Goal: Find specific page/section: Find specific page/section

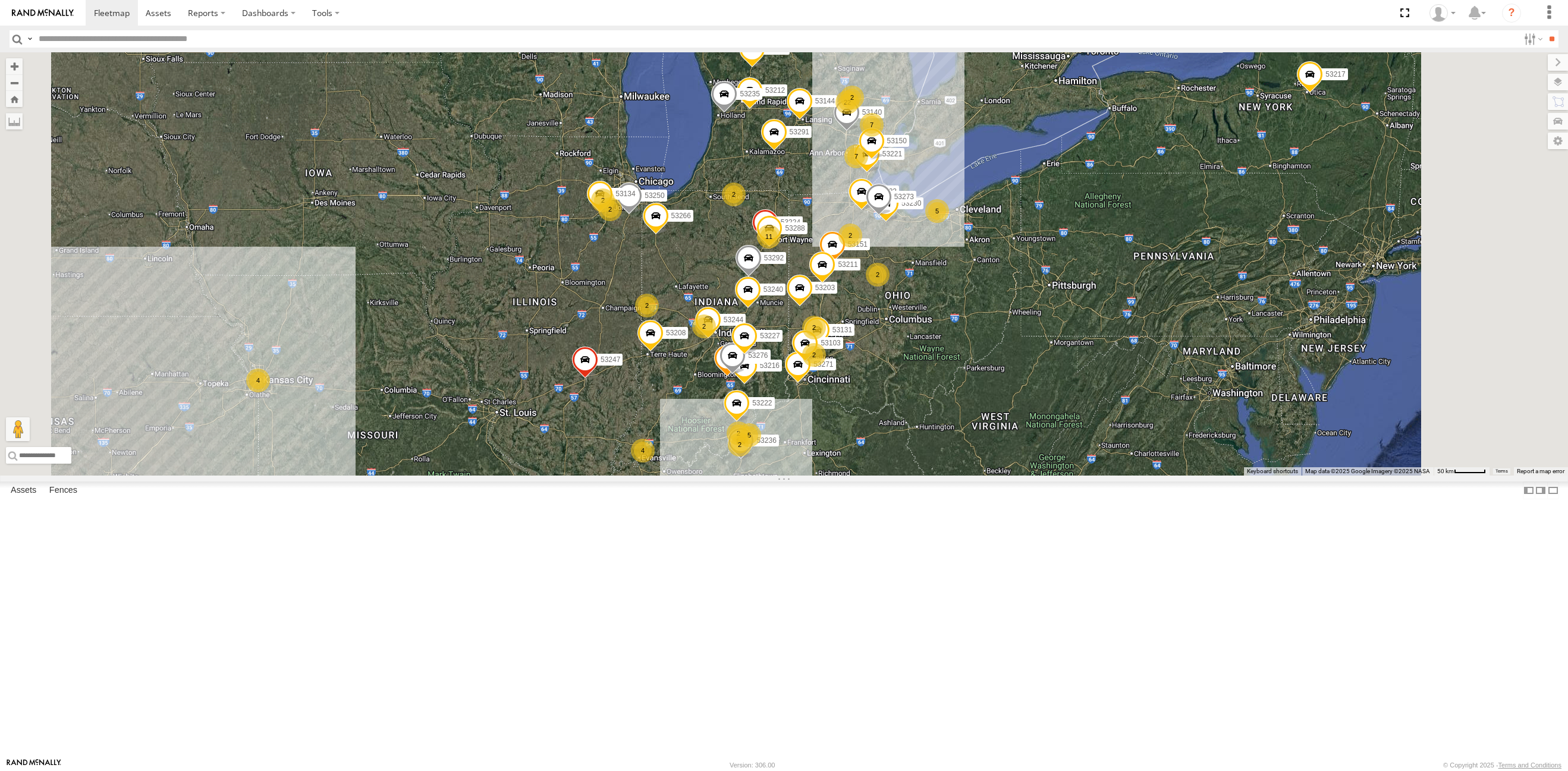
select select "**********"
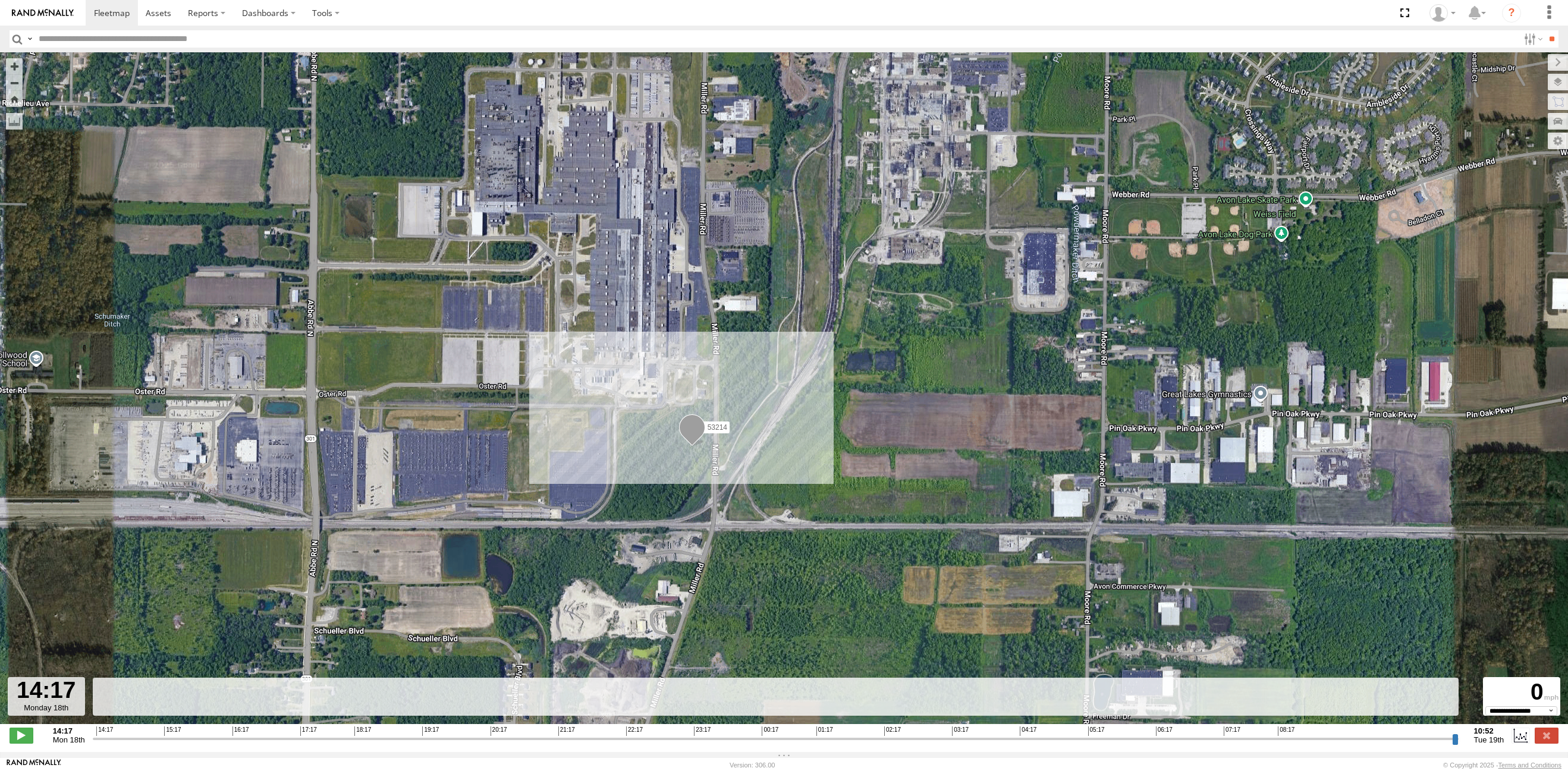
click at [16, 35] on input "button" at bounding box center [18, 39] width 16 height 17
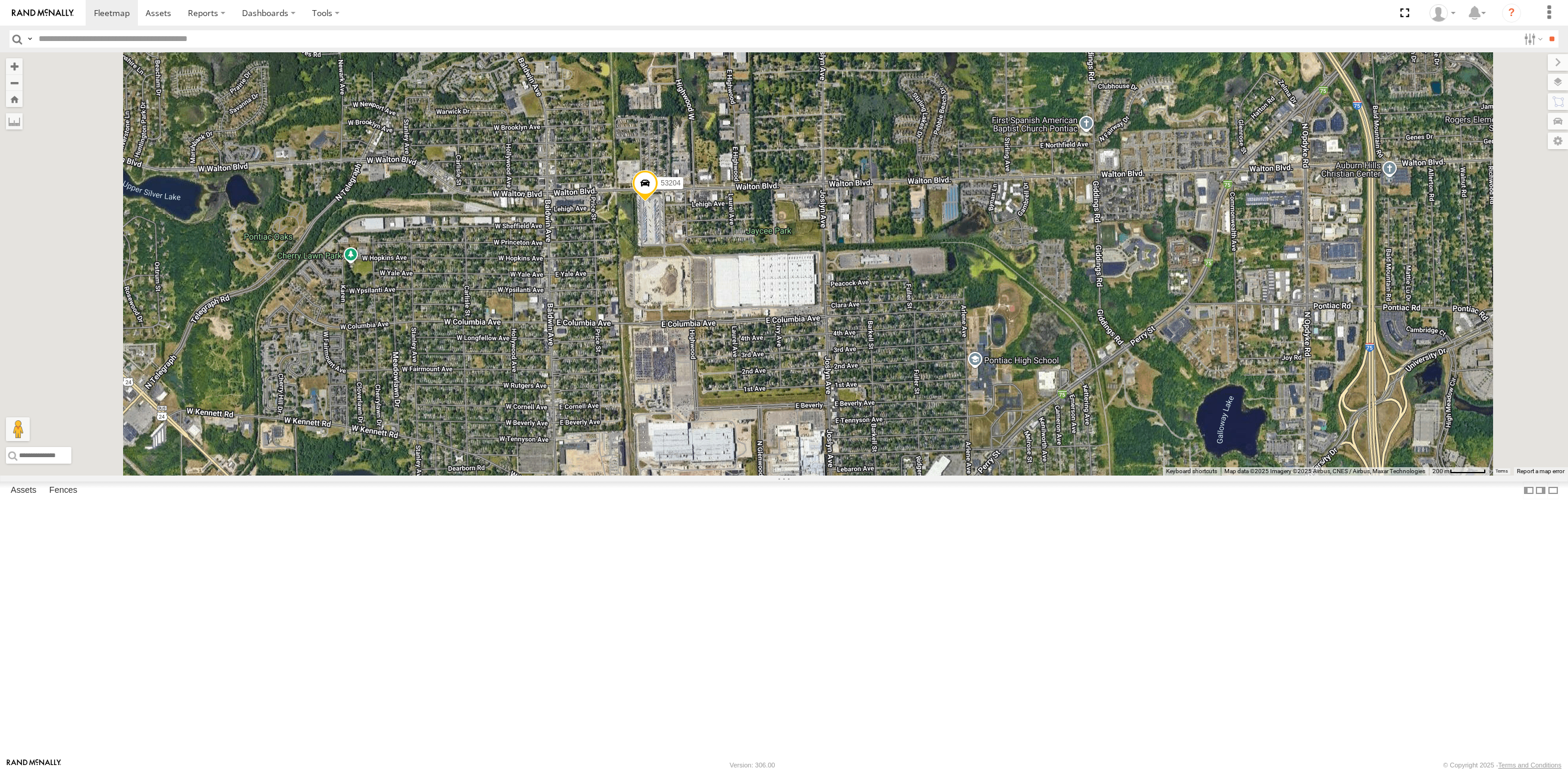
click at [658, 202] on span at bounding box center [645, 185] width 26 height 32
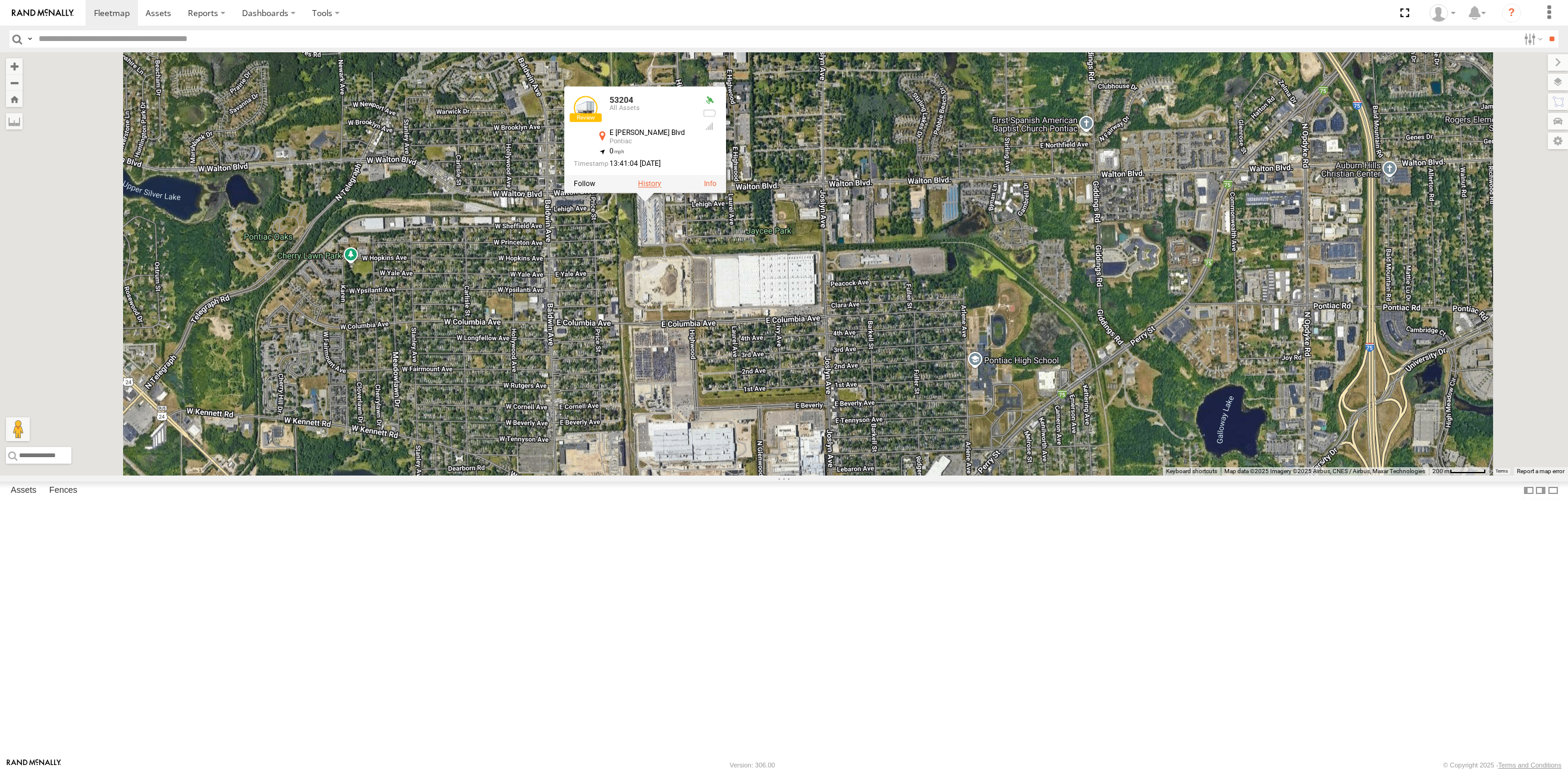
click at [661, 189] on label at bounding box center [650, 184] width 24 height 8
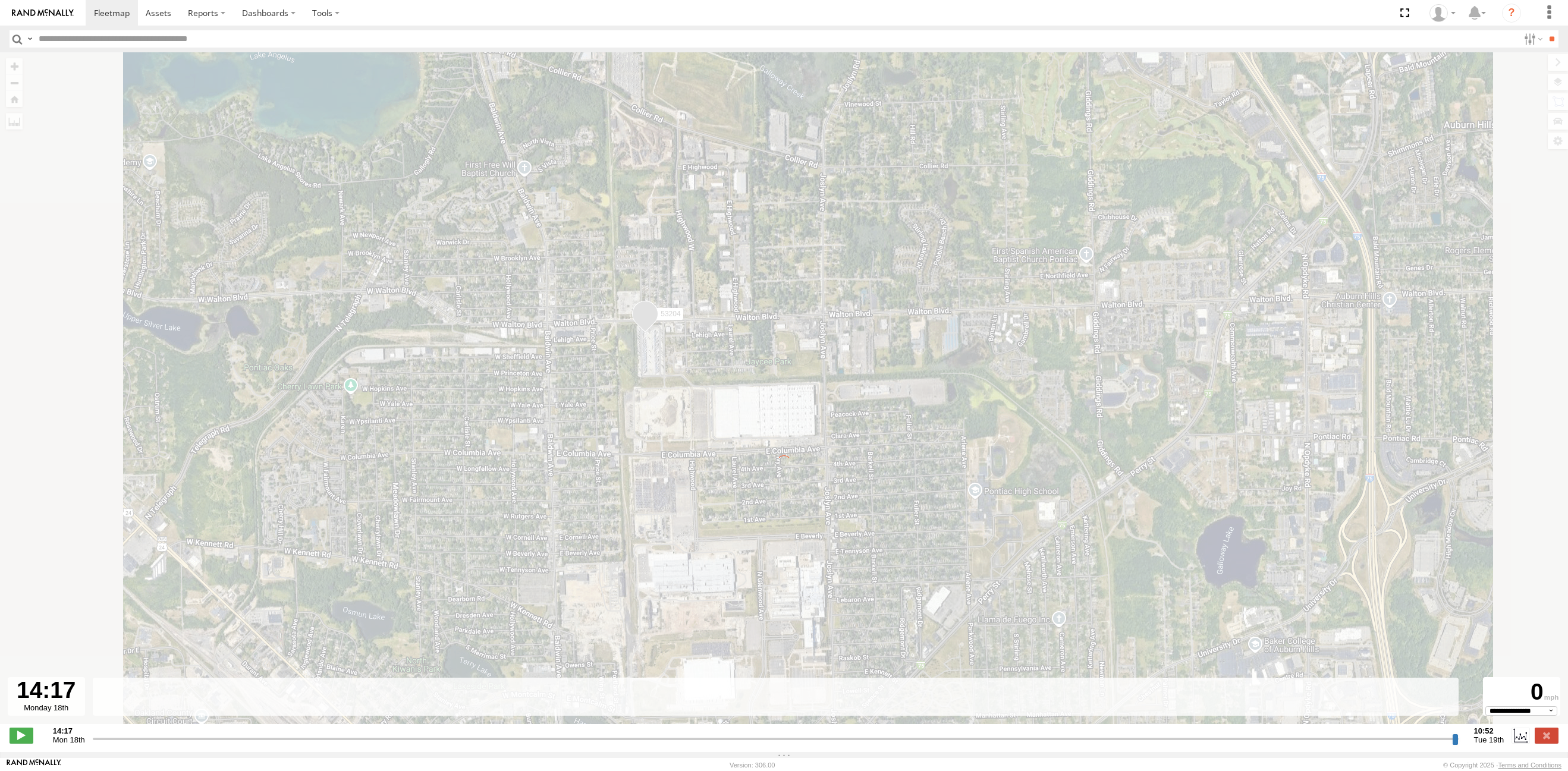
type input "**********"
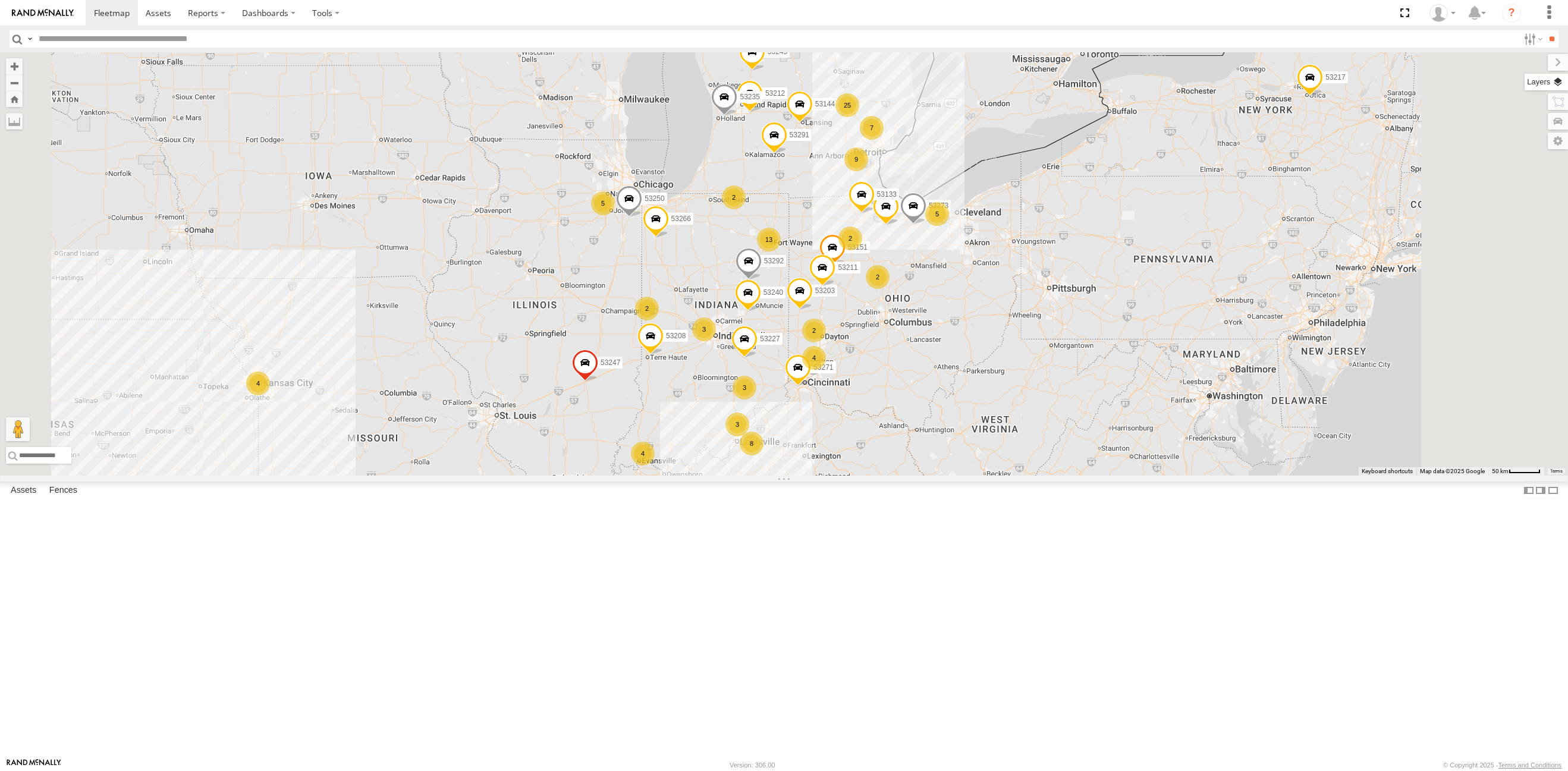
click at [1558, 78] on label at bounding box center [1546, 82] width 43 height 16
click at [0, 0] on span "Basemaps" at bounding box center [0, 0] width 0 height 0
click at [0, 0] on span "Satellite + Roadmap" at bounding box center [0, 0] width 0 height 0
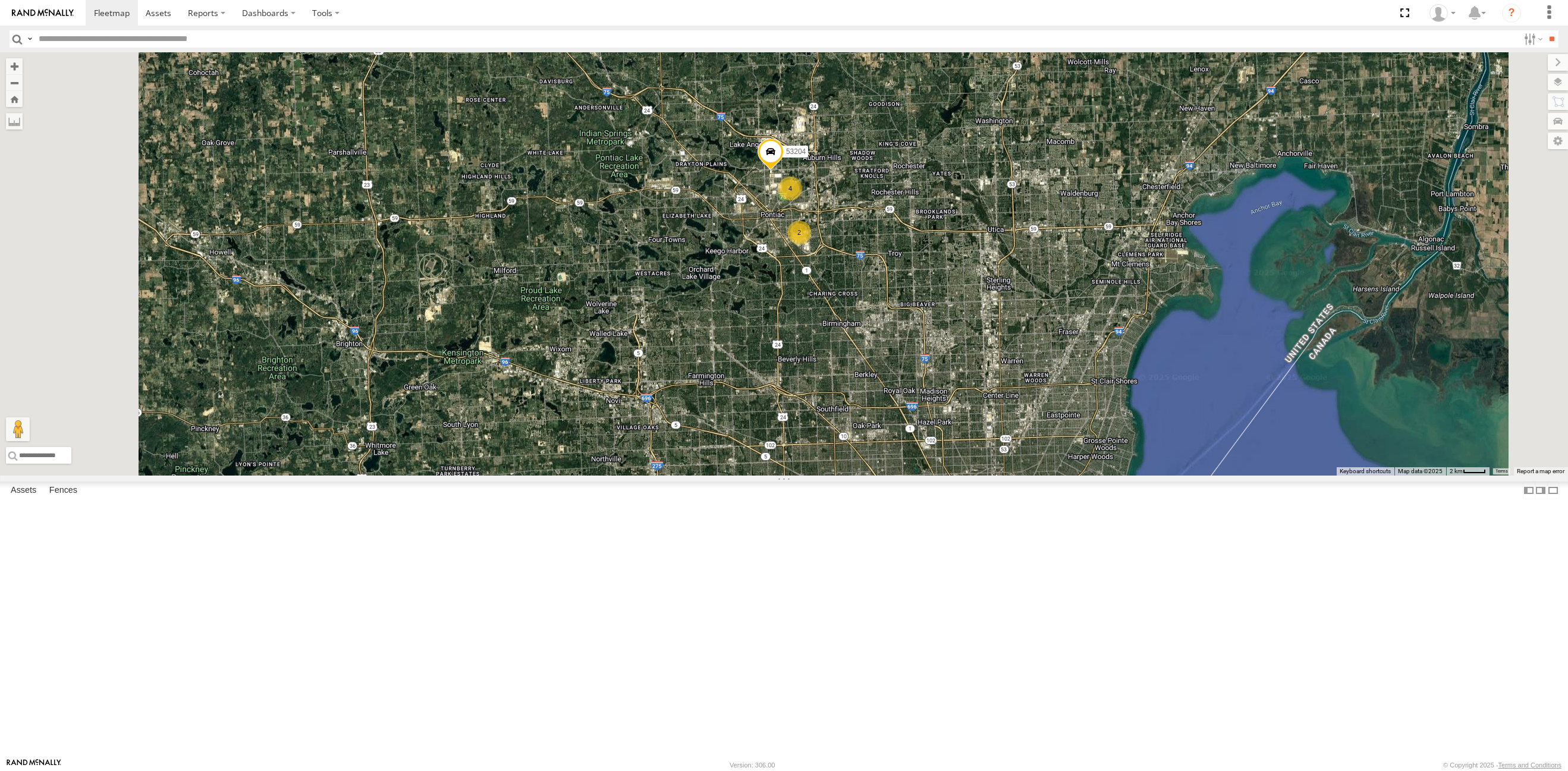
drag, startPoint x: 862, startPoint y: 293, endPoint x: 862, endPoint y: 327, distance: 34.0
click at [862, 327] on div "53217 53271 53230 53247 53151 53250 53203 53212 53266 53133 53291 53273 53208 5…" at bounding box center [784, 264] width 1568 height 423
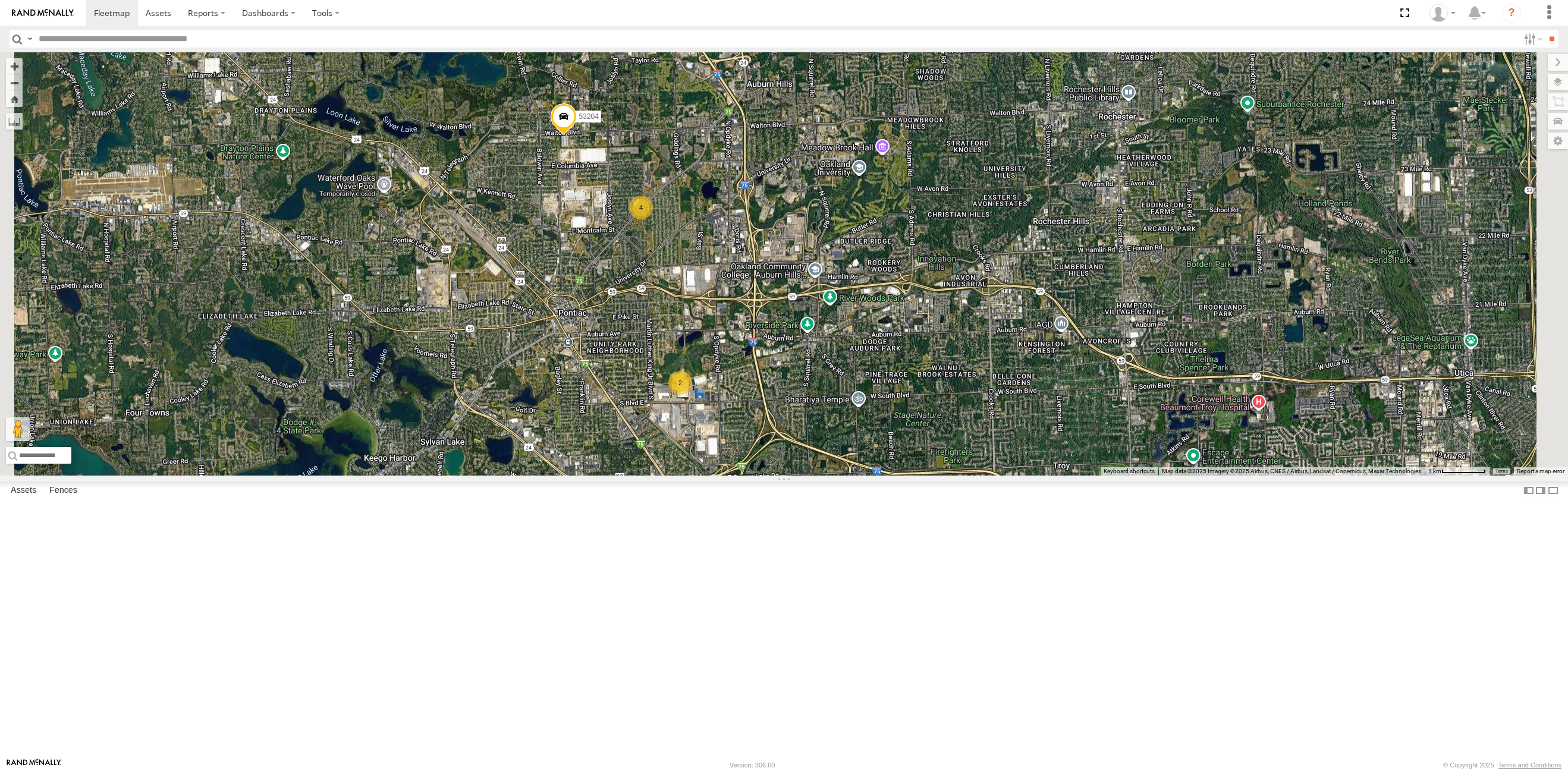
click at [740, 340] on div "53217 53271 53230 53247 53151 53250 53203 53212 53266 53133 53291 53273 53208 5…" at bounding box center [784, 264] width 1568 height 423
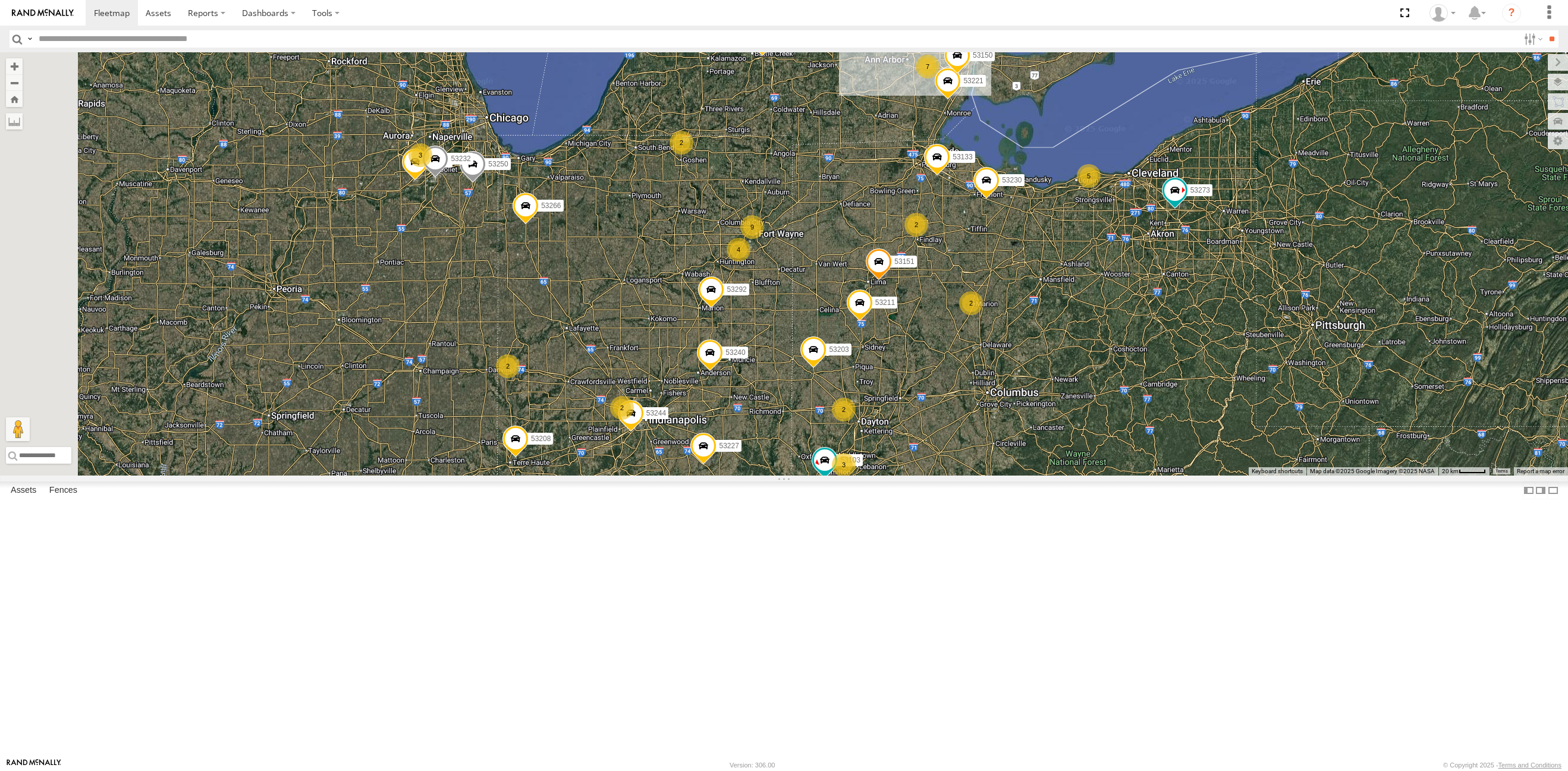
drag, startPoint x: 558, startPoint y: 459, endPoint x: 780, endPoint y: 448, distance: 222.3
click at [780, 448] on div "53271 53230 53247 53151 53250 53203 53212 53266 53133 53291 53273 53217 53208 5…" at bounding box center [784, 264] width 1568 height 423
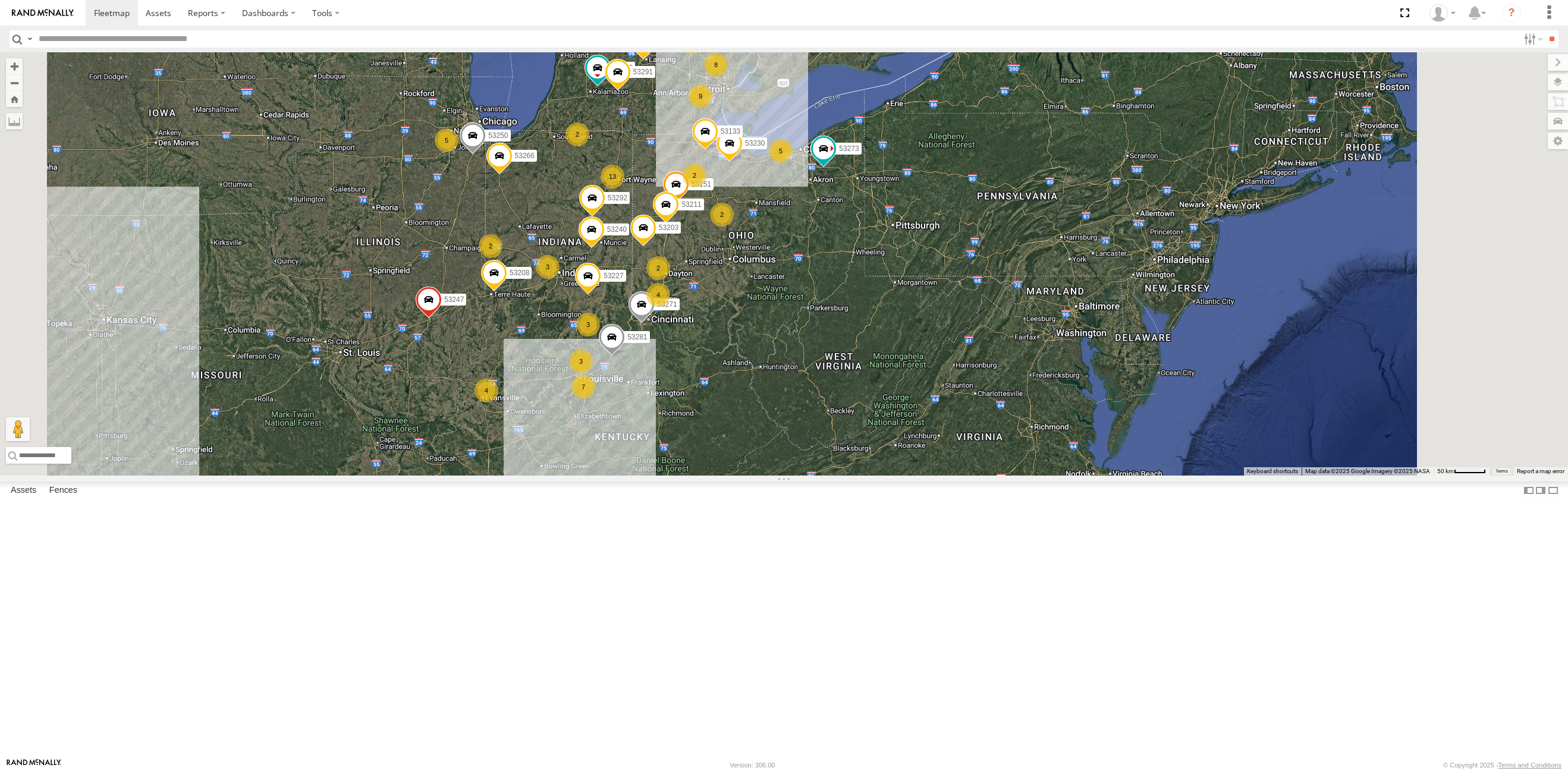
drag, startPoint x: 718, startPoint y: 484, endPoint x: 684, endPoint y: 480, distance: 34.2
click at [684, 475] on div "53271 53230 53247 53151 53250 53203 53212 53266 53133 53291 53273 53217 53208 5…" at bounding box center [784, 264] width 1568 height 423
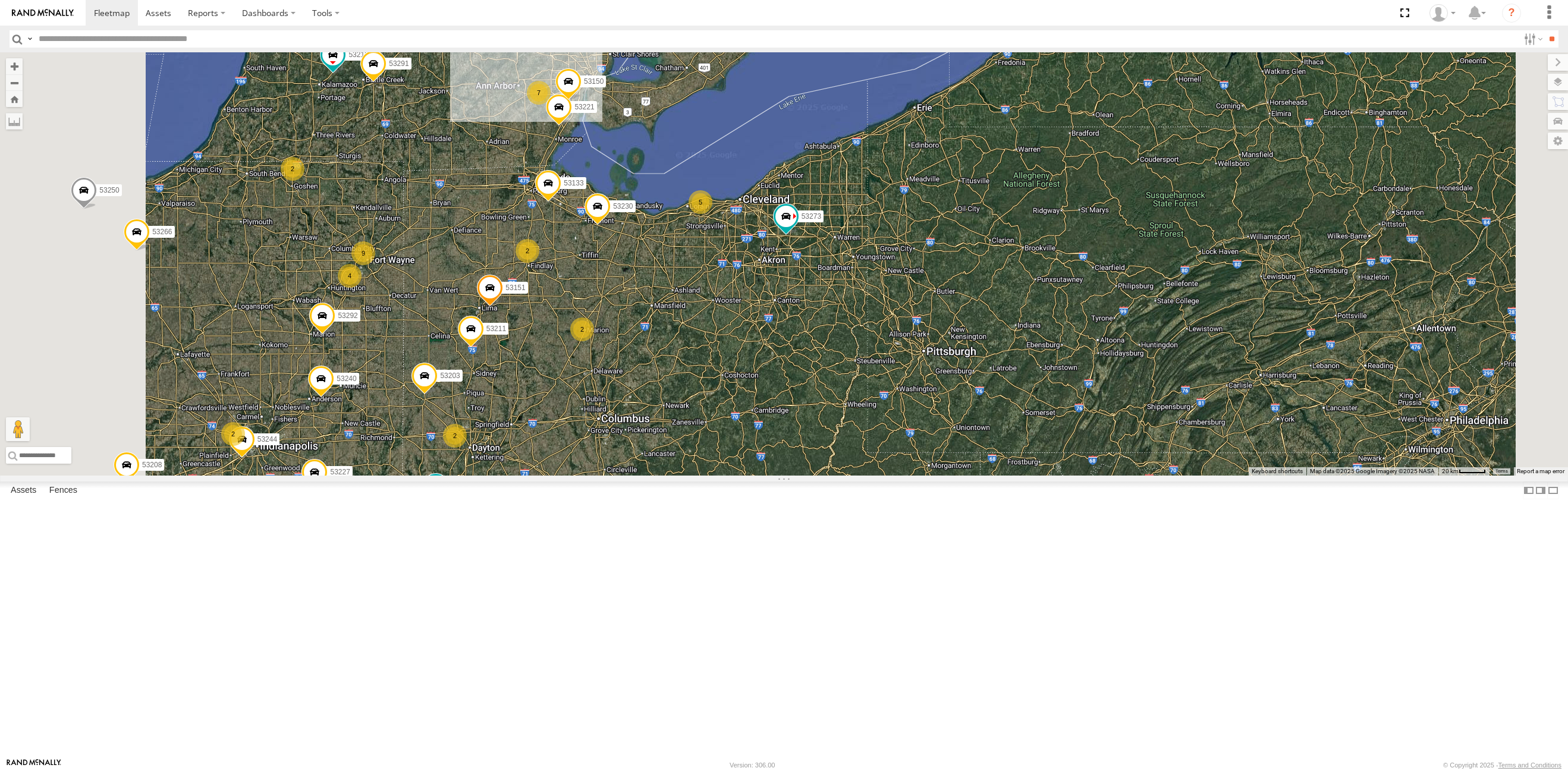
drag, startPoint x: 771, startPoint y: 381, endPoint x: 803, endPoint y: 424, distance: 53.6
click at [803, 424] on div "53247 53266 53273 53217 53208 53245 53144 53271 53230 53151 53250 53203 53212 5…" at bounding box center [784, 264] width 1568 height 423
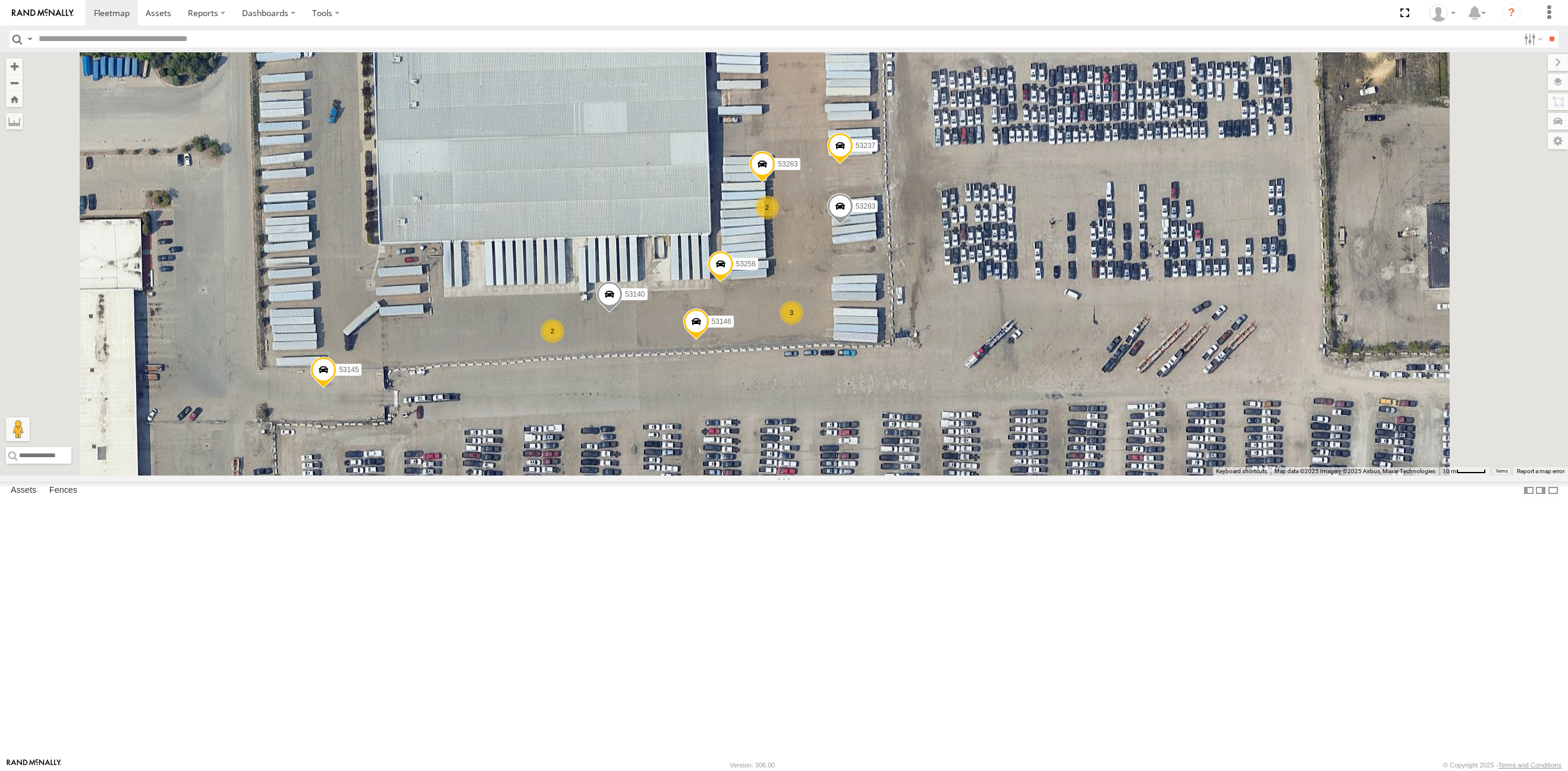
click at [853, 165] on span at bounding box center [839, 148] width 26 height 32
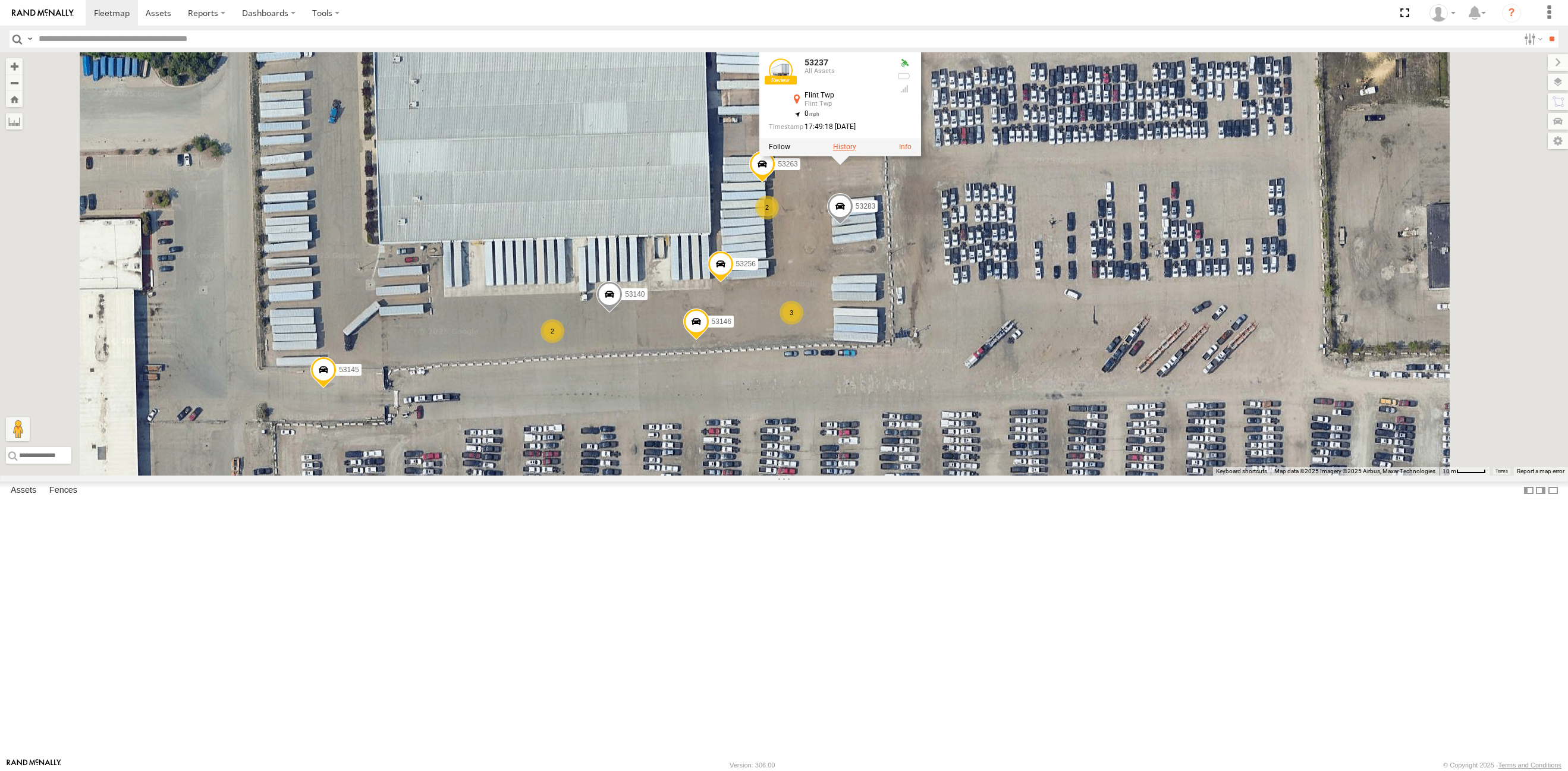
click at [856, 151] on label at bounding box center [844, 146] width 24 height 8
type input "**********"
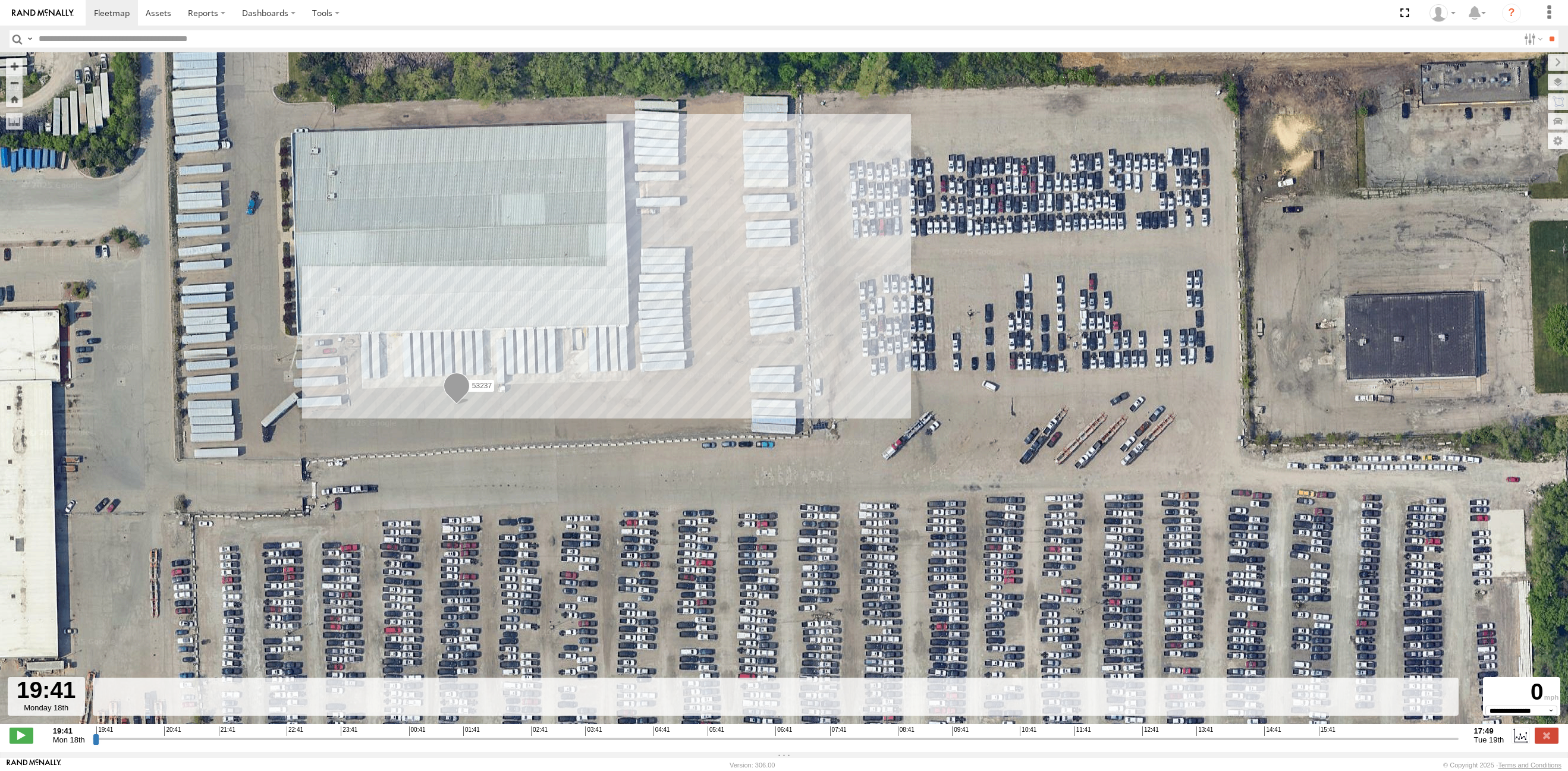
click at [16, 40] on input "button" at bounding box center [18, 39] width 16 height 17
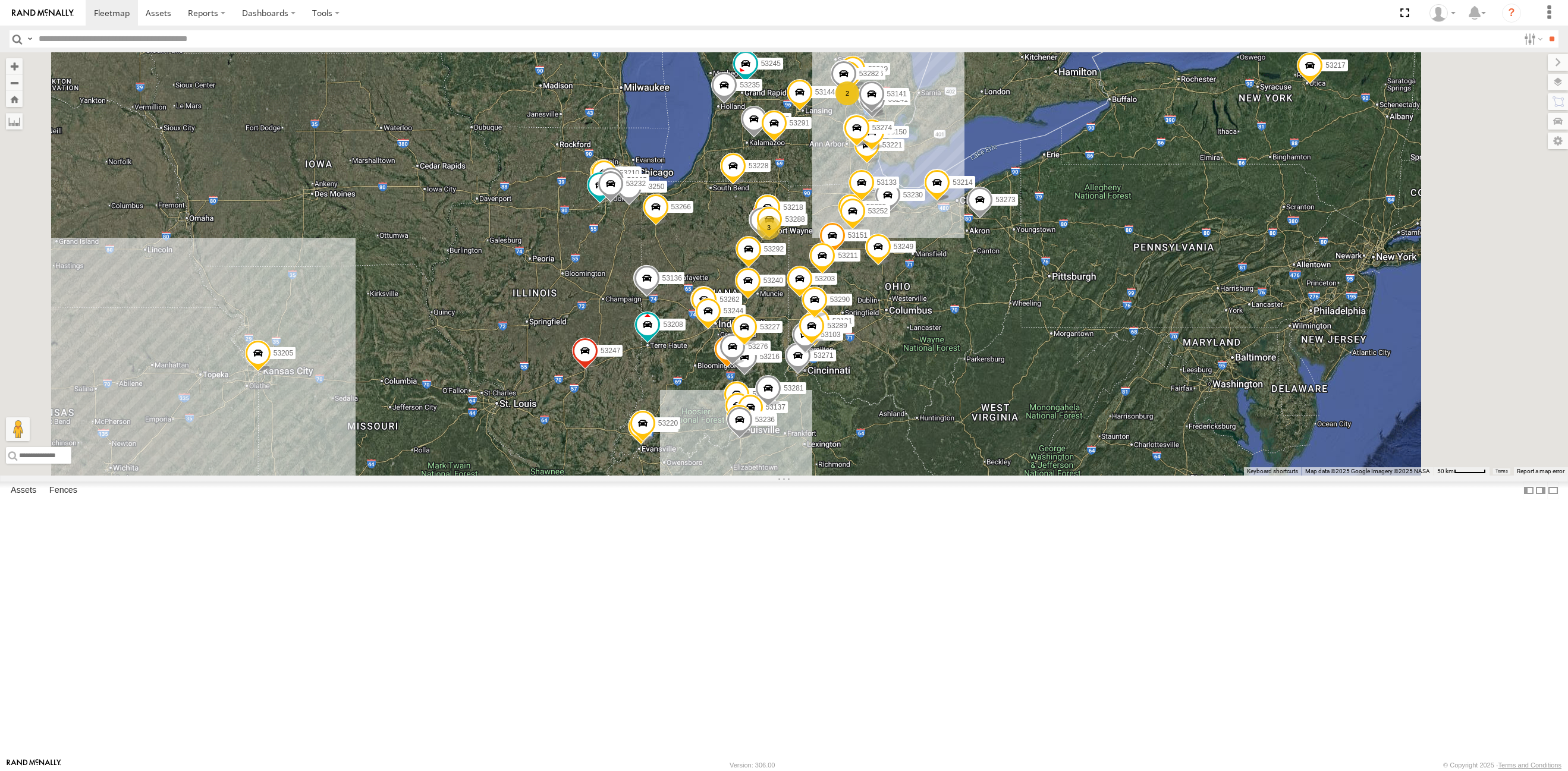
click at [140, 40] on input "text" at bounding box center [776, 39] width 1484 height 17
type input "*****"
click at [1544, 30] on input "**" at bounding box center [1551, 39] width 14 height 17
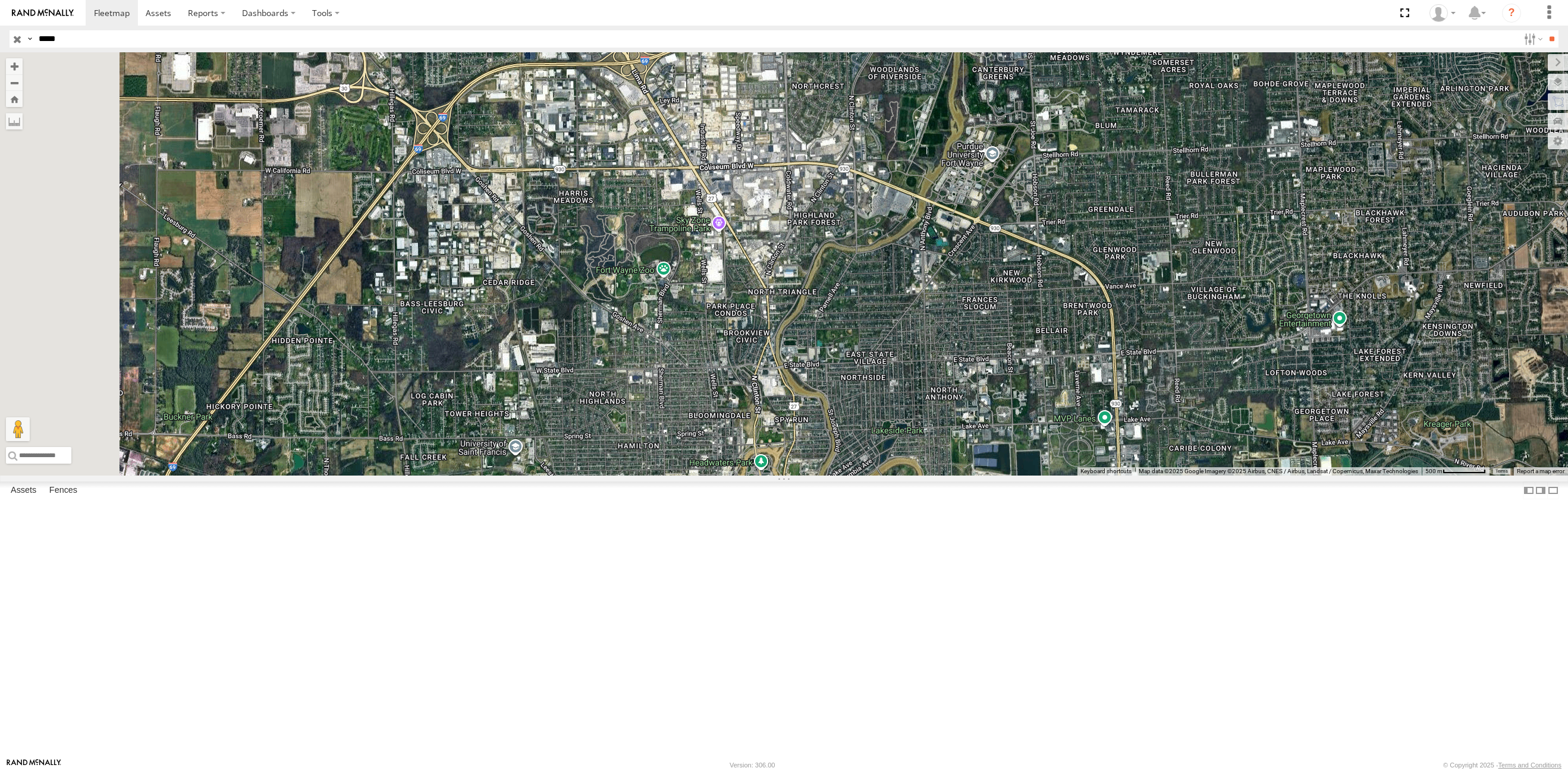
drag, startPoint x: 622, startPoint y: 217, endPoint x: 748, endPoint y: 236, distance: 127.4
click at [748, 236] on div "53224" at bounding box center [784, 264] width 1568 height 423
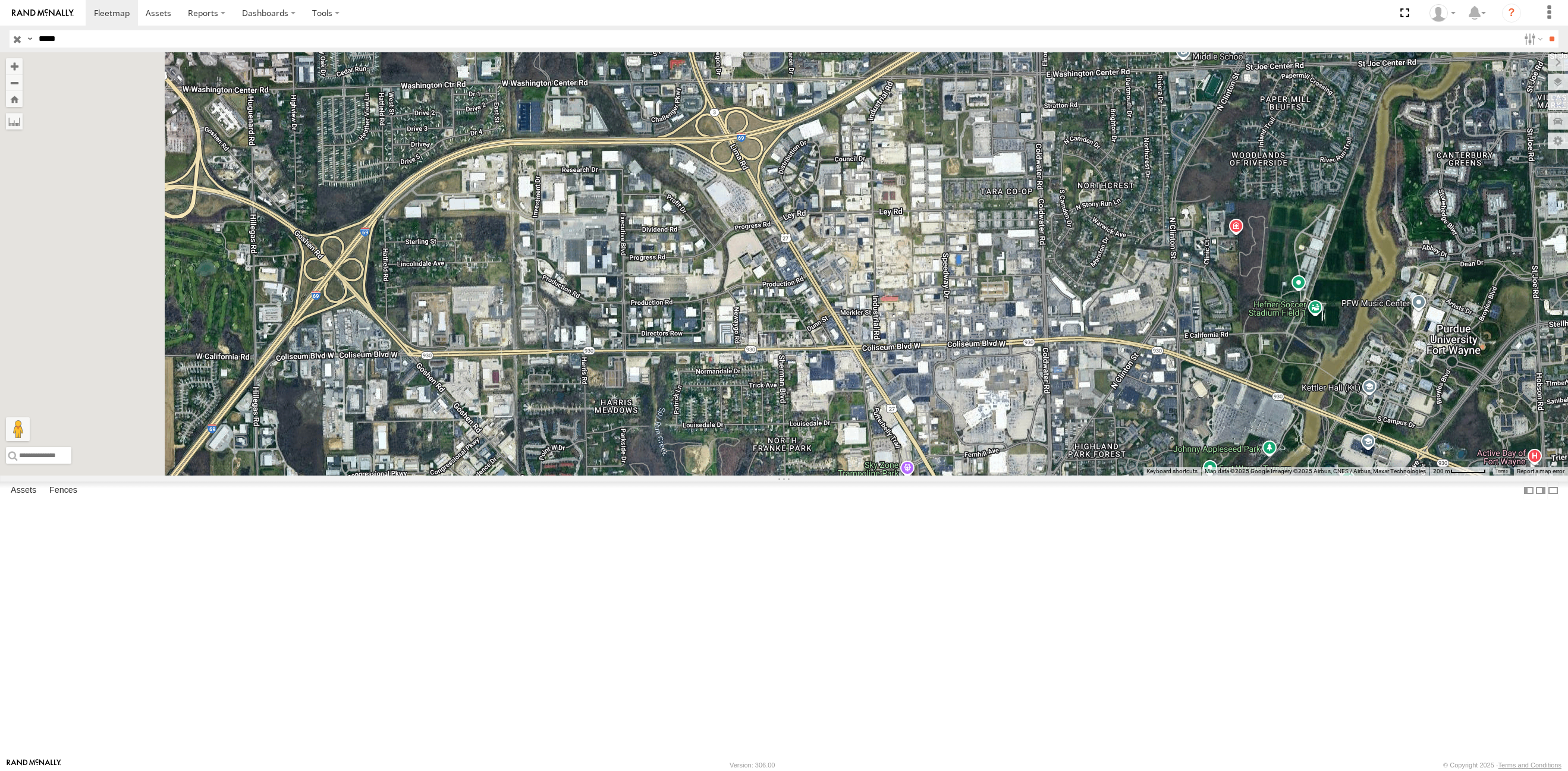
drag, startPoint x: 684, startPoint y: 172, endPoint x: 851, endPoint y: 414, distance: 294.0
click at [851, 414] on div "53224" at bounding box center [784, 264] width 1568 height 423
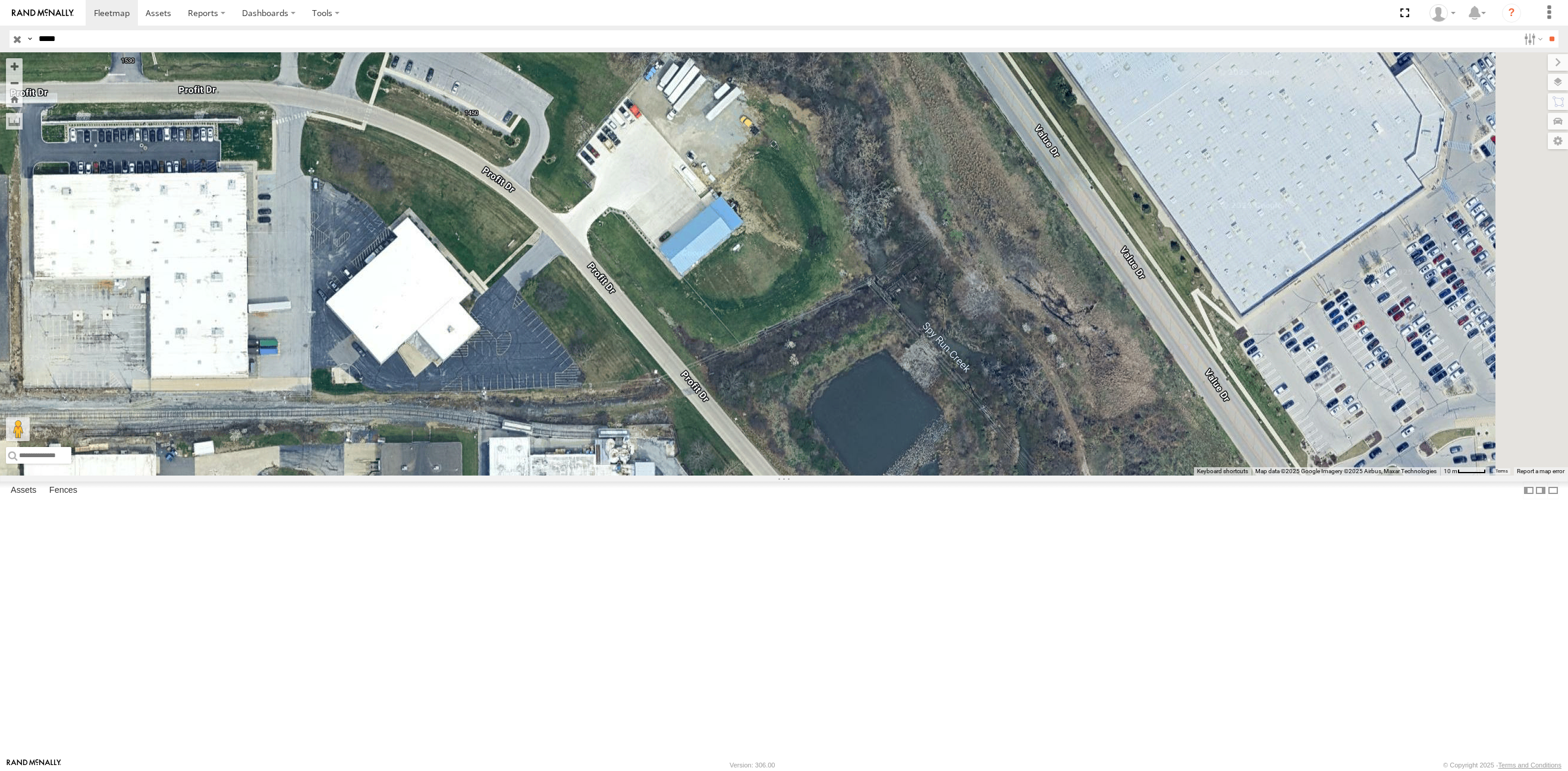
drag, startPoint x: 847, startPoint y: 303, endPoint x: 799, endPoint y: 316, distance: 49.7
click at [799, 316] on div "53224" at bounding box center [784, 264] width 1568 height 423
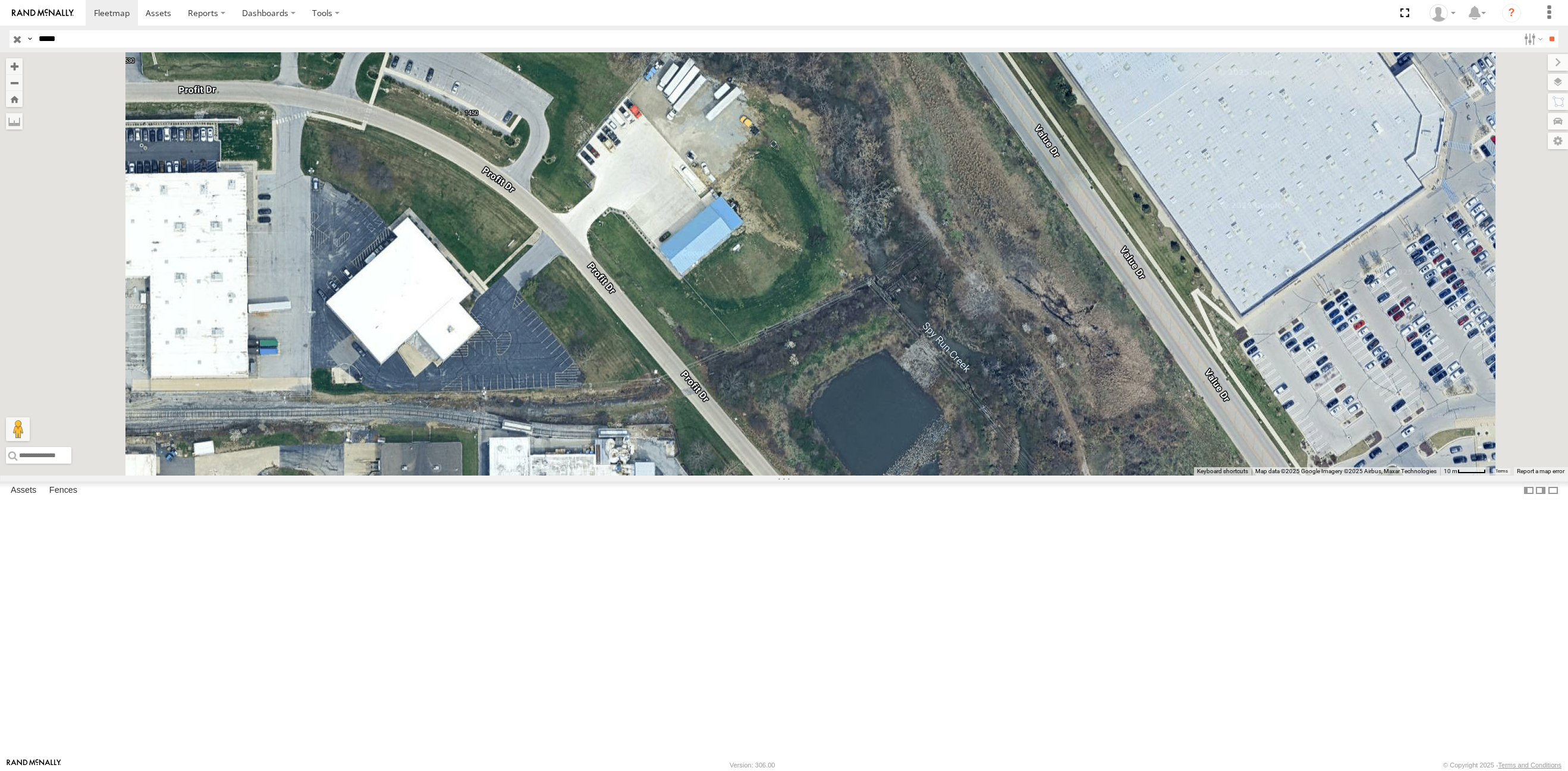
click at [16, 39] on input "button" at bounding box center [18, 39] width 16 height 17
